Goal: Task Accomplishment & Management: Use online tool/utility

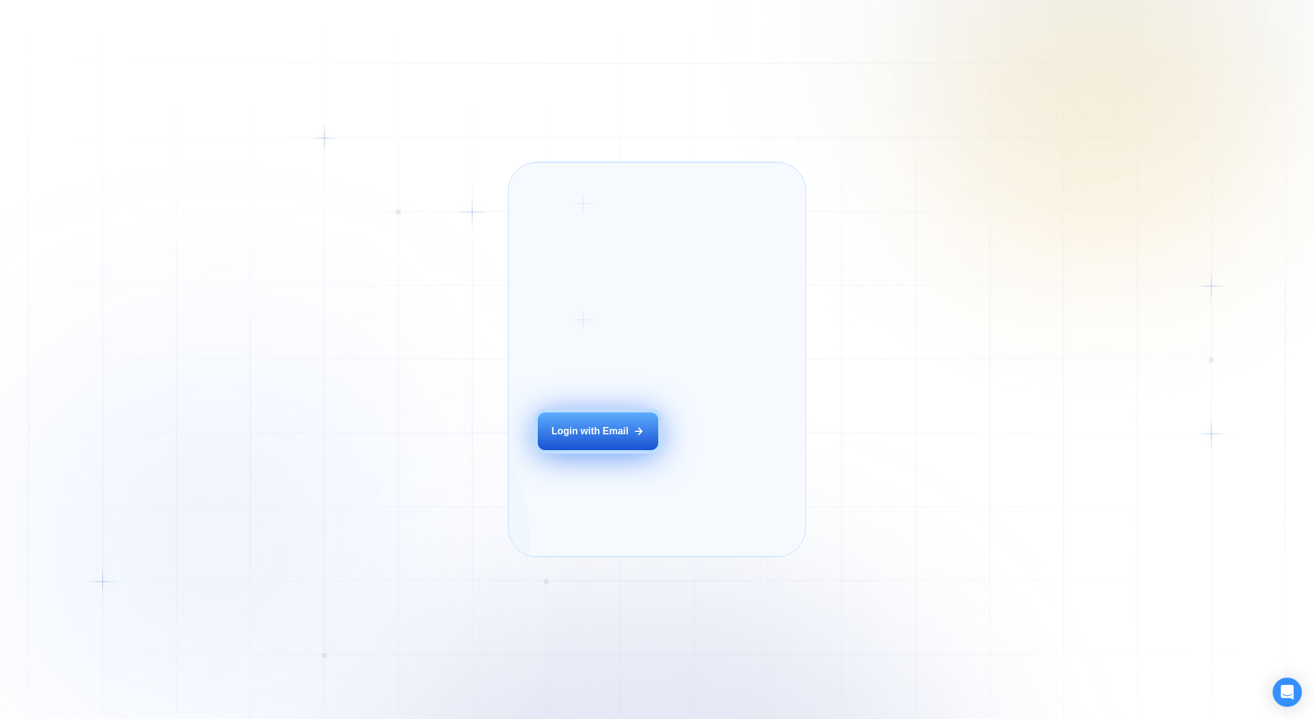
click at [572, 450] on div "Login ‍ Welcome to GigRadar. AI Business Manager for Agencies Login with Email" at bounding box center [613, 359] width 181 height 365
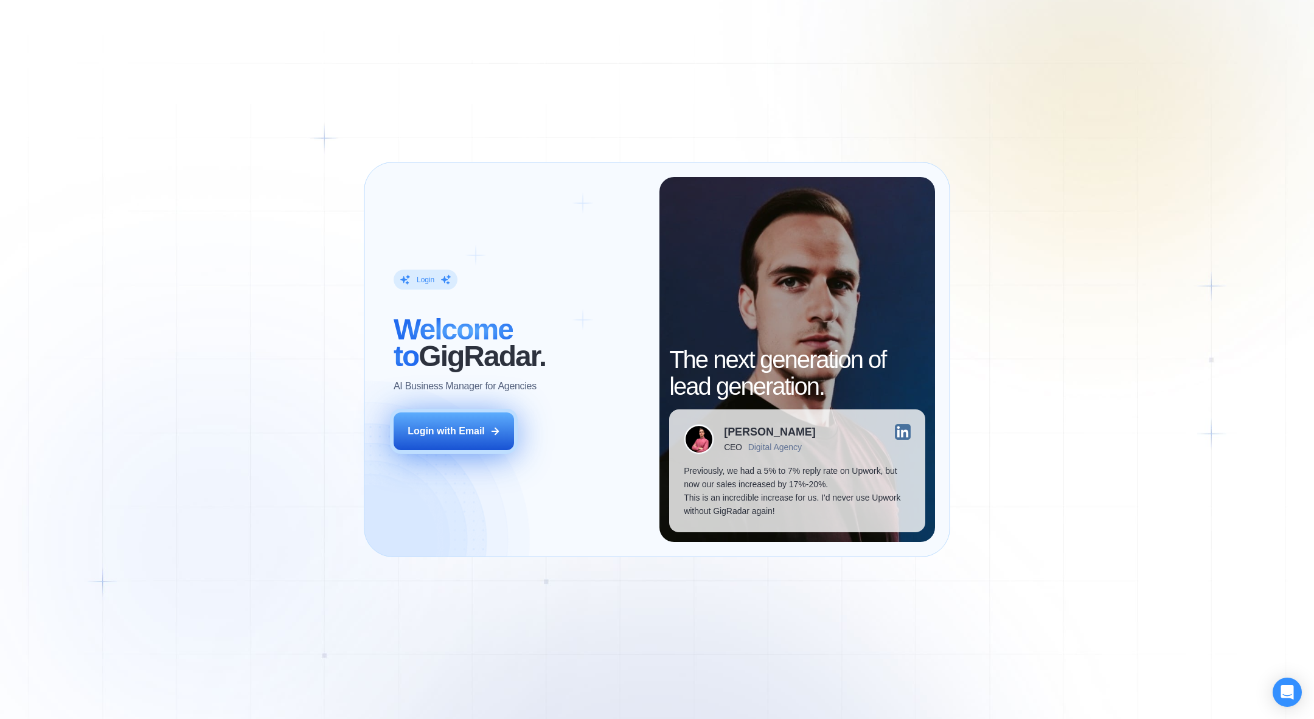
click at [493, 426] on icon at bounding box center [495, 431] width 11 height 11
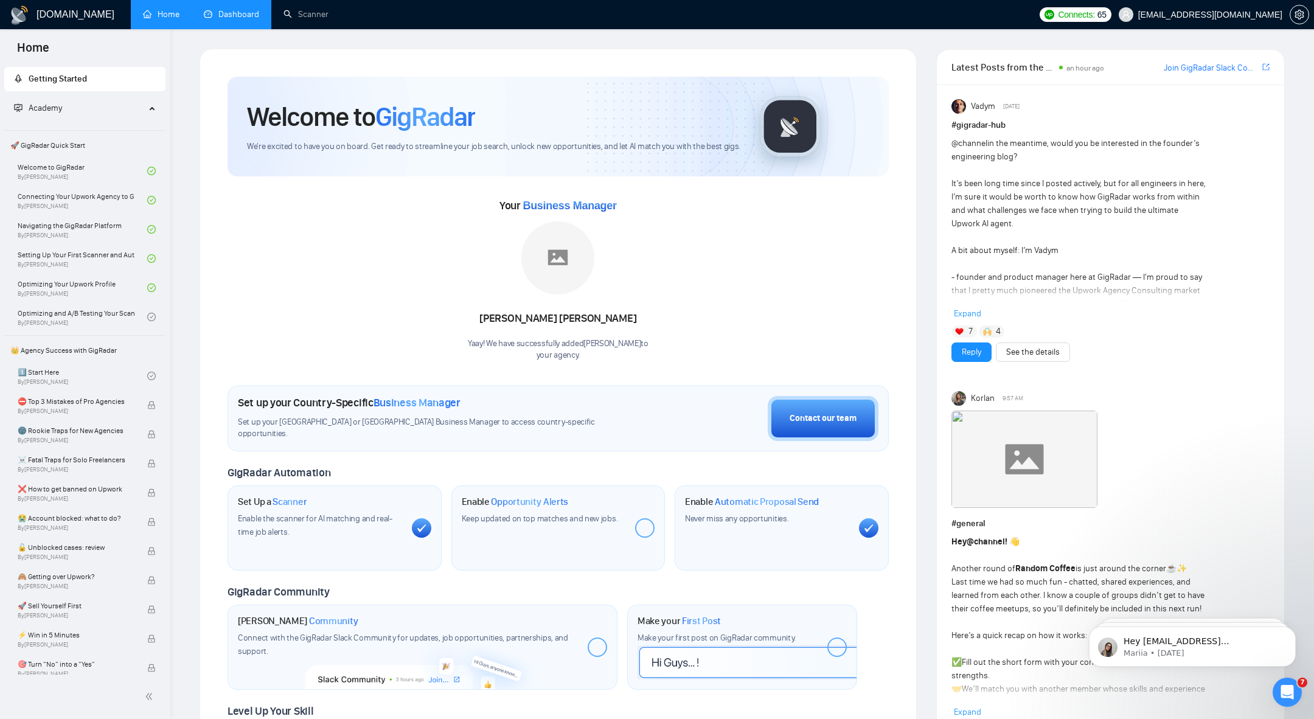
click at [242, 19] on link "Dashboard" at bounding box center [231, 14] width 55 height 10
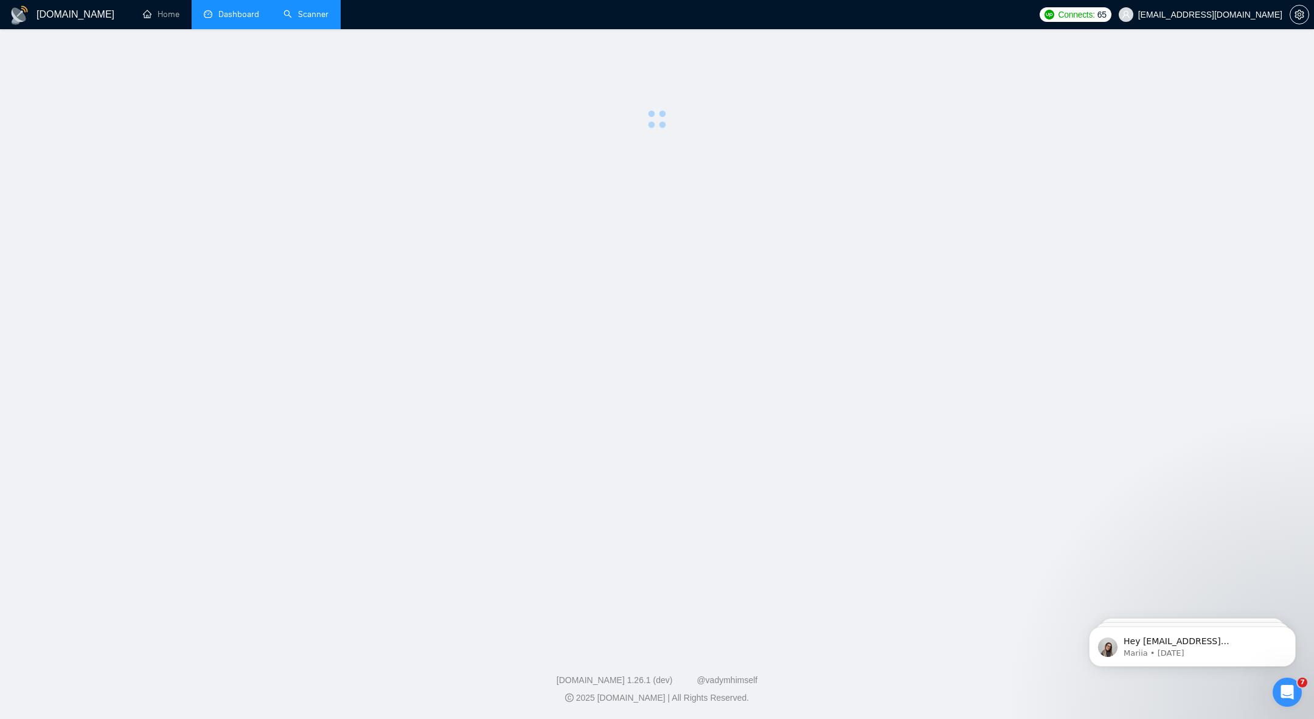
click at [329, 10] on link "Scanner" at bounding box center [306, 14] width 45 height 10
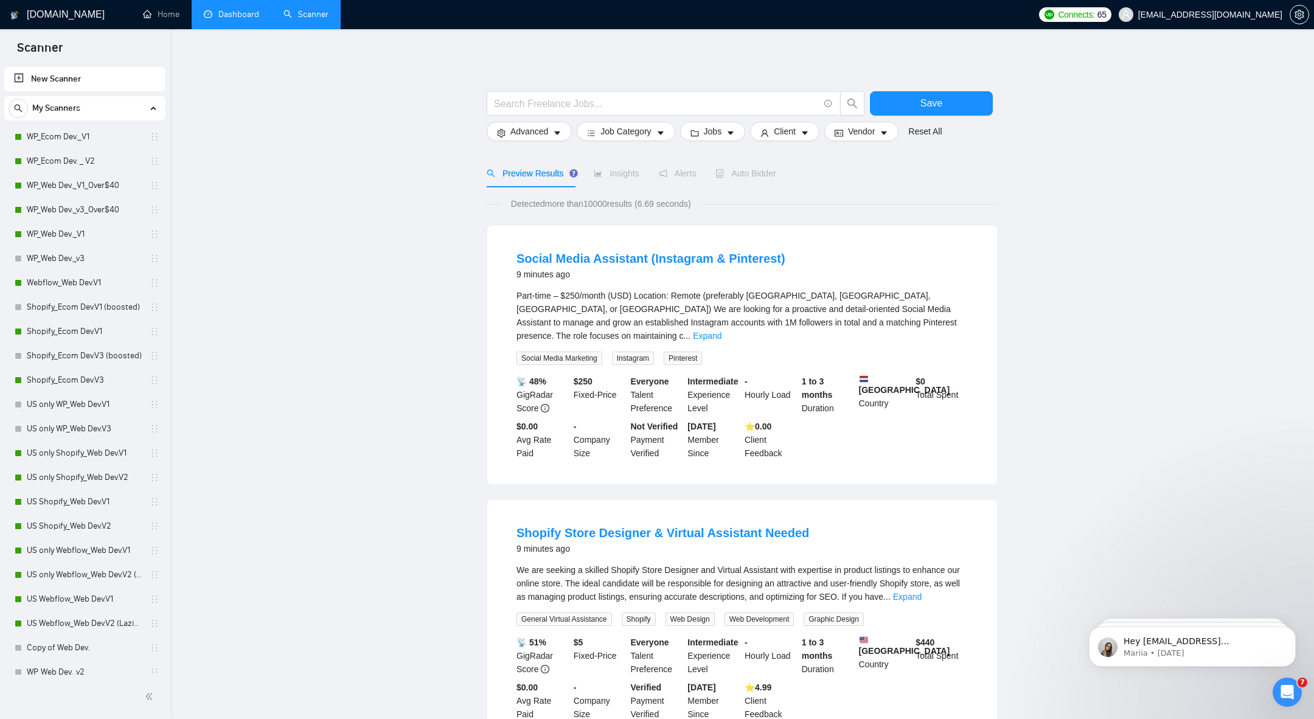
click at [225, 18] on link "Dashboard" at bounding box center [231, 14] width 55 height 10
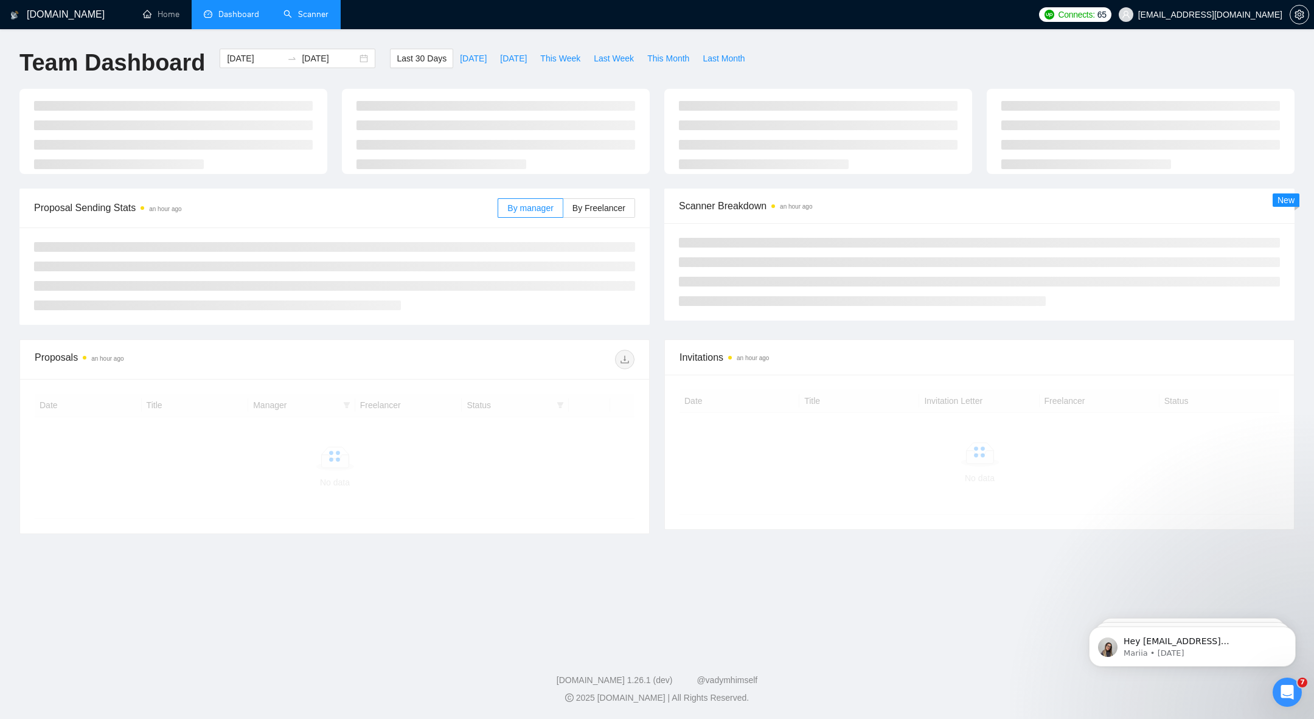
click at [316, 13] on link "Scanner" at bounding box center [306, 14] width 45 height 10
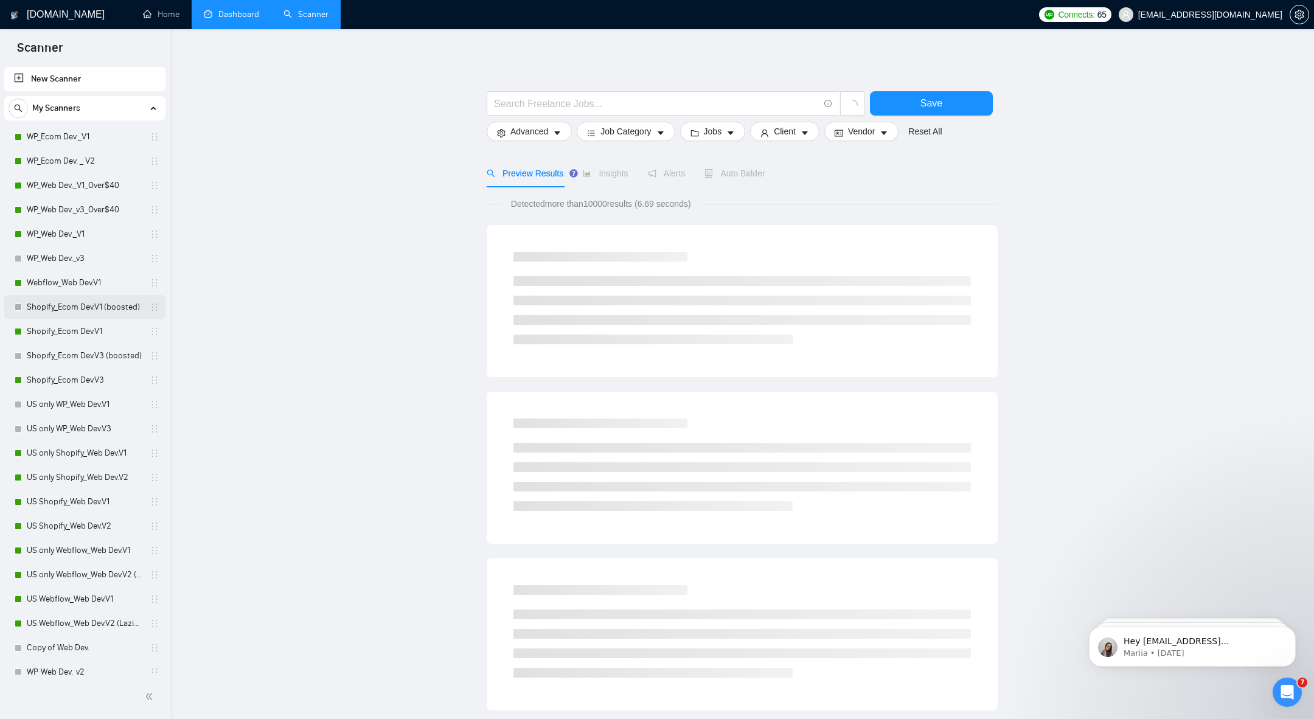
scroll to position [61, 0]
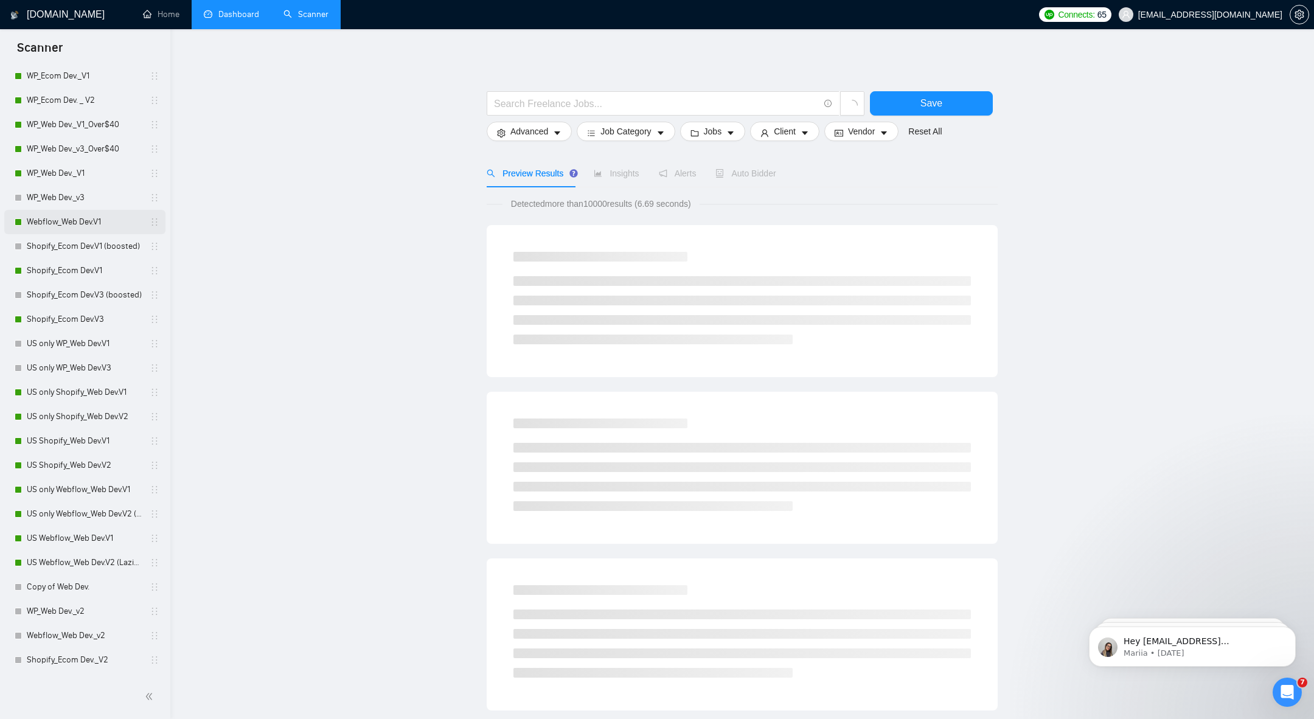
click at [55, 222] on link "Webflow_Web Dev.V1" at bounding box center [85, 222] width 116 height 24
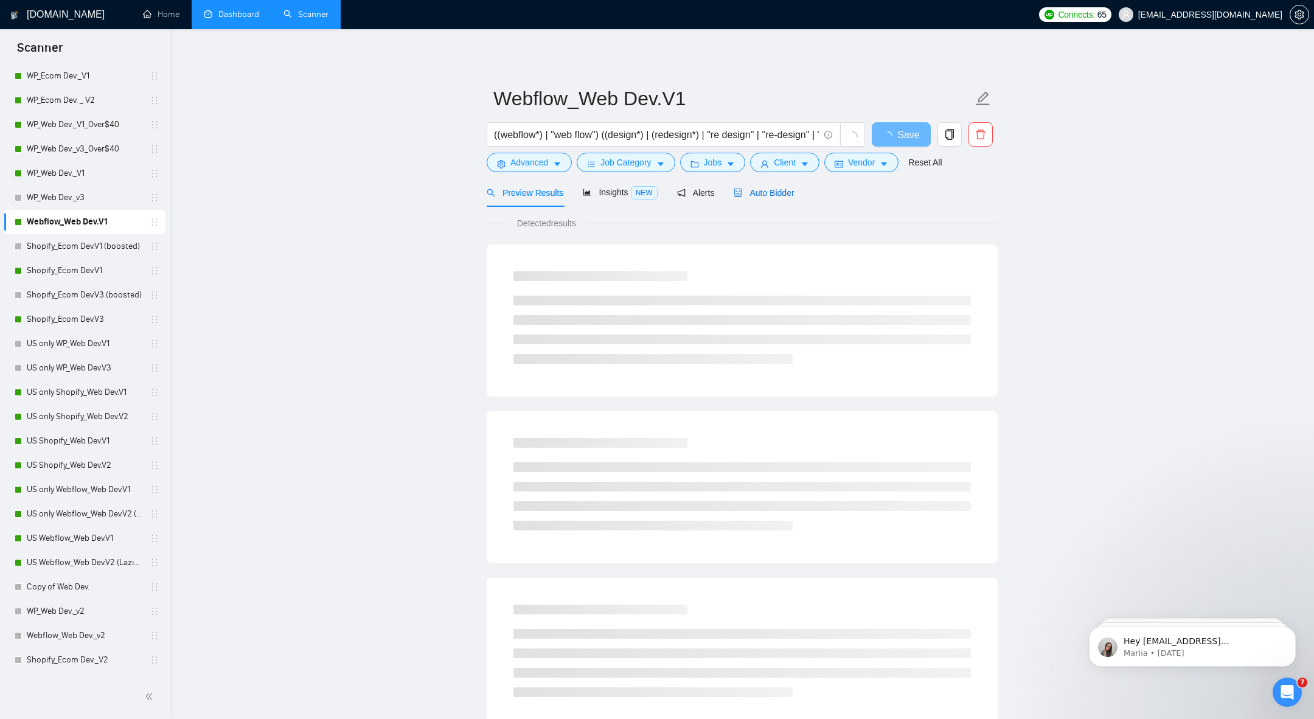
click at [776, 190] on span "Auto Bidder" at bounding box center [764, 193] width 60 height 10
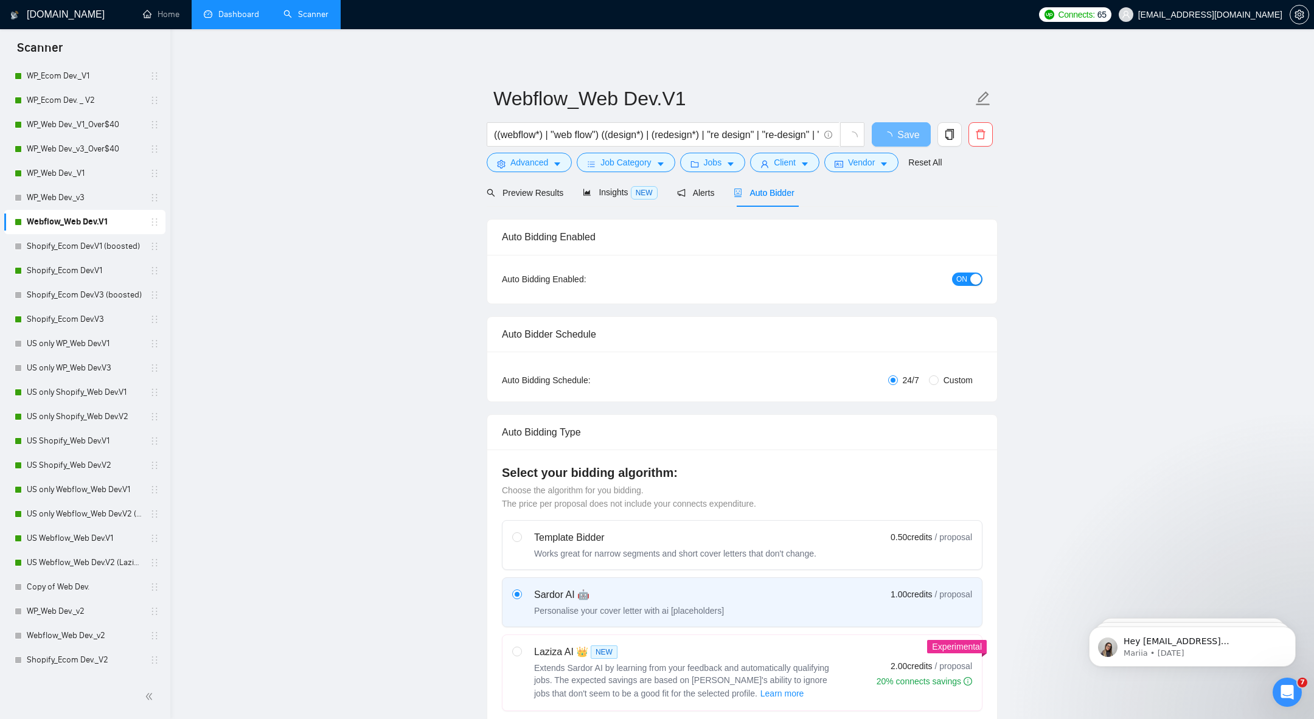
radio input "false"
radio input "true"
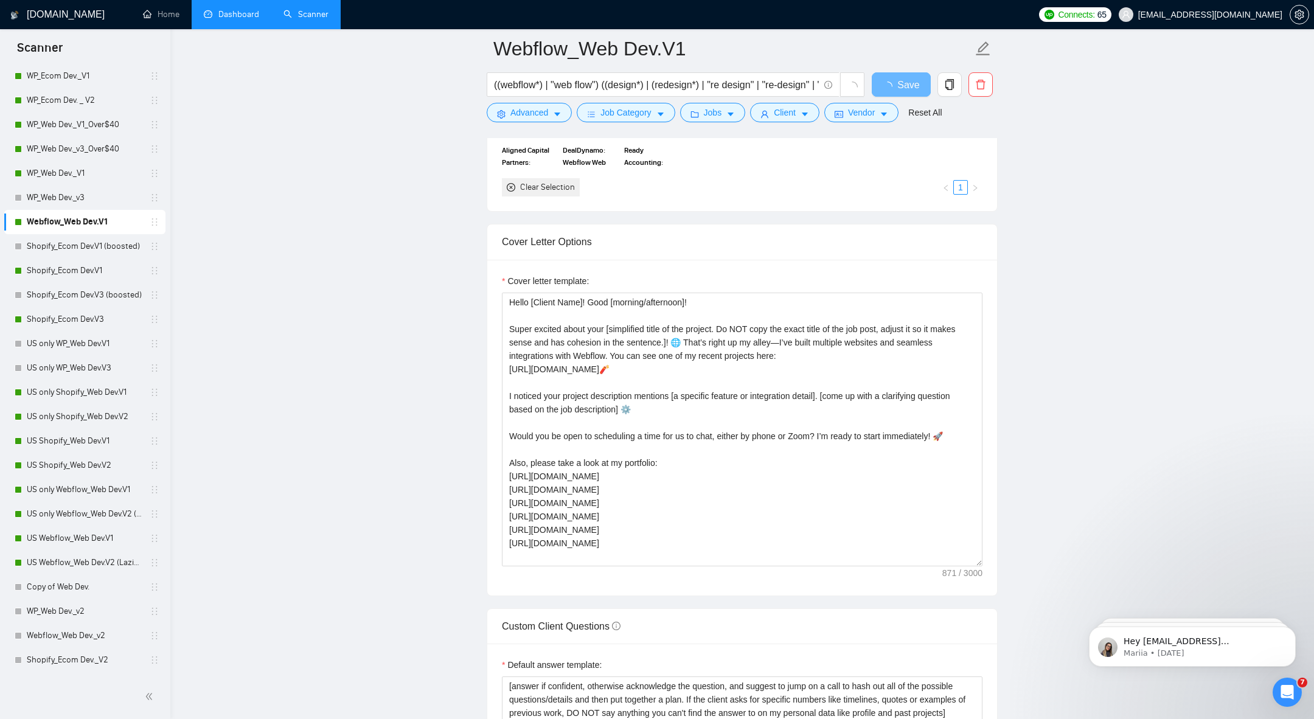
scroll to position [1360, 0]
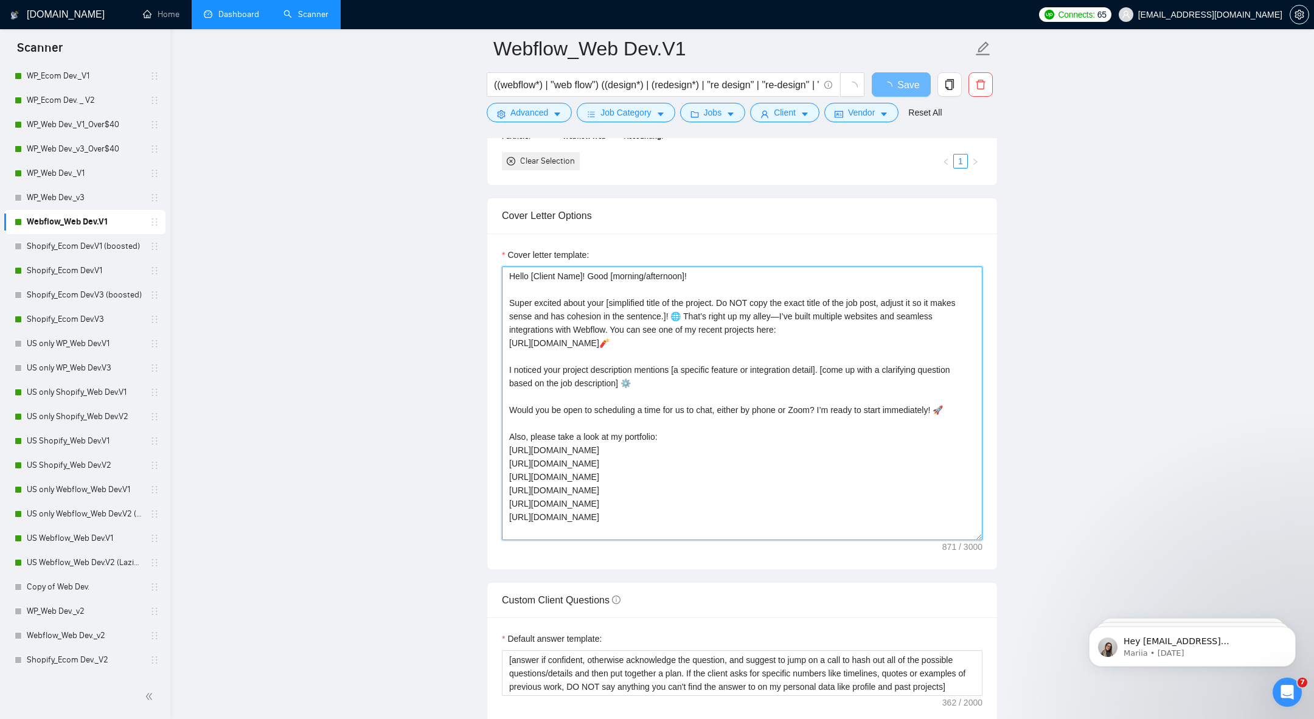
click at [554, 471] on textarea "Hello [Client Name]! Good [morning/afternoon]! Super excited about your [simpli…" at bounding box center [742, 403] width 481 height 274
drag, startPoint x: 510, startPoint y: 451, endPoint x: 643, endPoint y: 515, distance: 147.2
click at [643, 479] on textarea "Hello [Client Name]! Good [morning/afternoon]! Super excited about your [simpli…" at bounding box center [742, 403] width 481 height 274
